Goal: Transaction & Acquisition: Purchase product/service

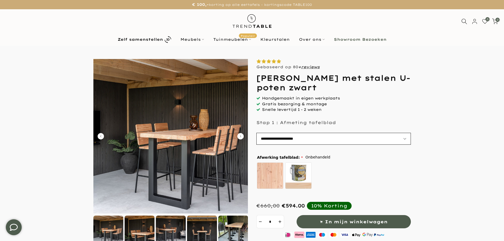
click at [403, 139] on select "**********" at bounding box center [333, 139] width 155 height 12
select select "**********"
click at [256, 133] on select "**********" at bounding box center [333, 139] width 155 height 12
click at [417, 148] on form at bounding box center [252, 200] width 494 height 282
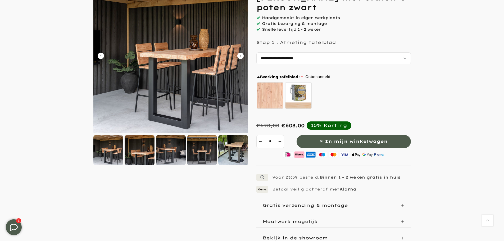
click at [191, 66] on img at bounding box center [170, 56] width 155 height 155
click at [242, 56] on icon "Carousel Next Arrow" at bounding box center [240, 56] width 6 height 6
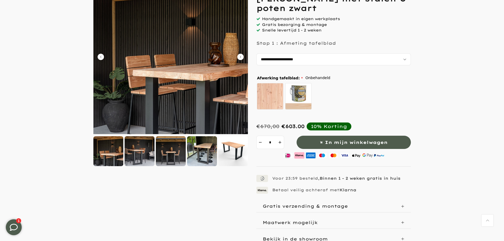
click at [241, 56] on icon "Carousel Next Arrow" at bounding box center [240, 57] width 6 height 6
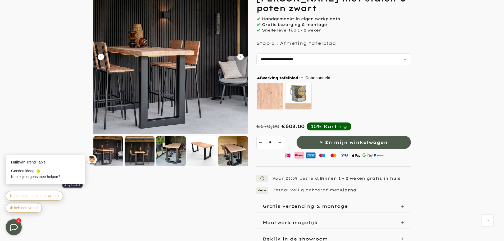
click at [240, 57] on icon "Carousel Next Arrow" at bounding box center [240, 57] width 6 height 6
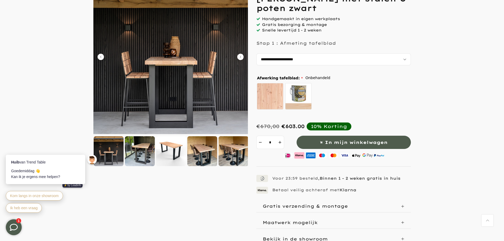
click at [240, 57] on icon "Carousel Next Arrow" at bounding box center [240, 57] width 6 height 6
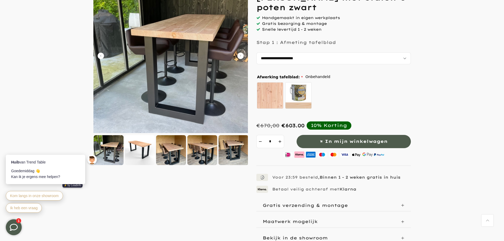
click at [240, 57] on icon "Carousel Next Arrow" at bounding box center [240, 56] width 6 height 6
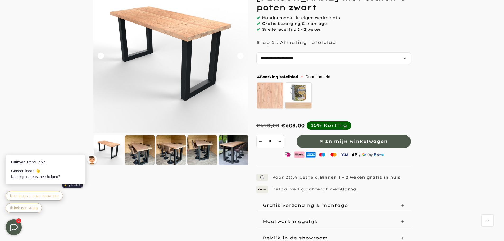
click at [240, 57] on icon "Carousel Next Arrow" at bounding box center [240, 56] width 6 height 6
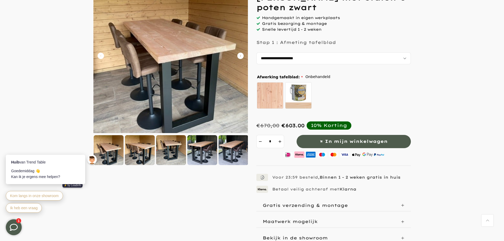
click at [240, 57] on icon "Carousel Next Arrow" at bounding box center [240, 56] width 6 height 6
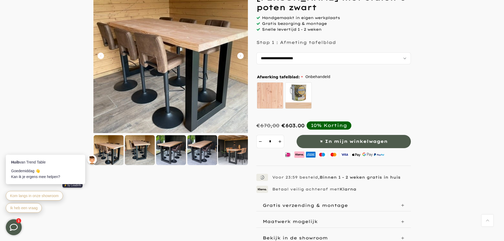
click at [240, 57] on icon "Carousel Next Arrow" at bounding box center [240, 56] width 6 height 6
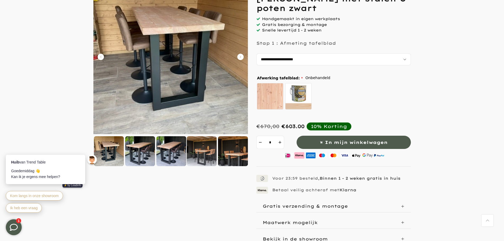
click at [240, 57] on icon "Carousel Next Arrow" at bounding box center [240, 57] width 6 height 6
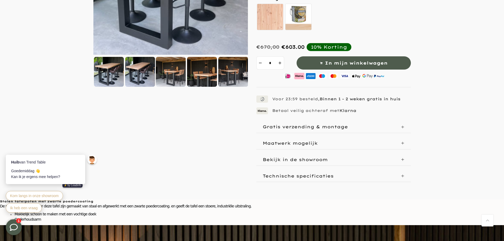
scroll to position [212, 0]
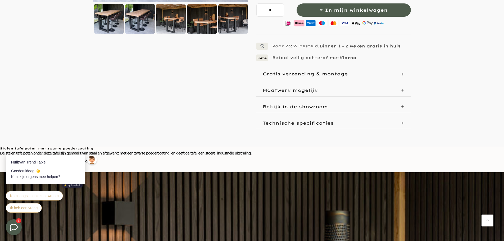
click at [400, 73] on div "Gratis verzending & montage" at bounding box center [333, 74] width 155 height 12
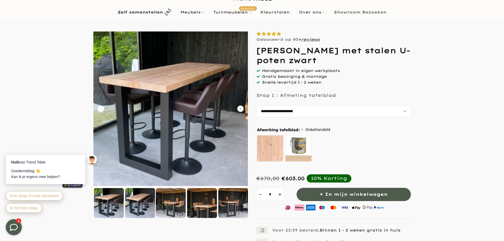
scroll to position [27, 0]
